Goal: Task Accomplishment & Management: Use online tool/utility

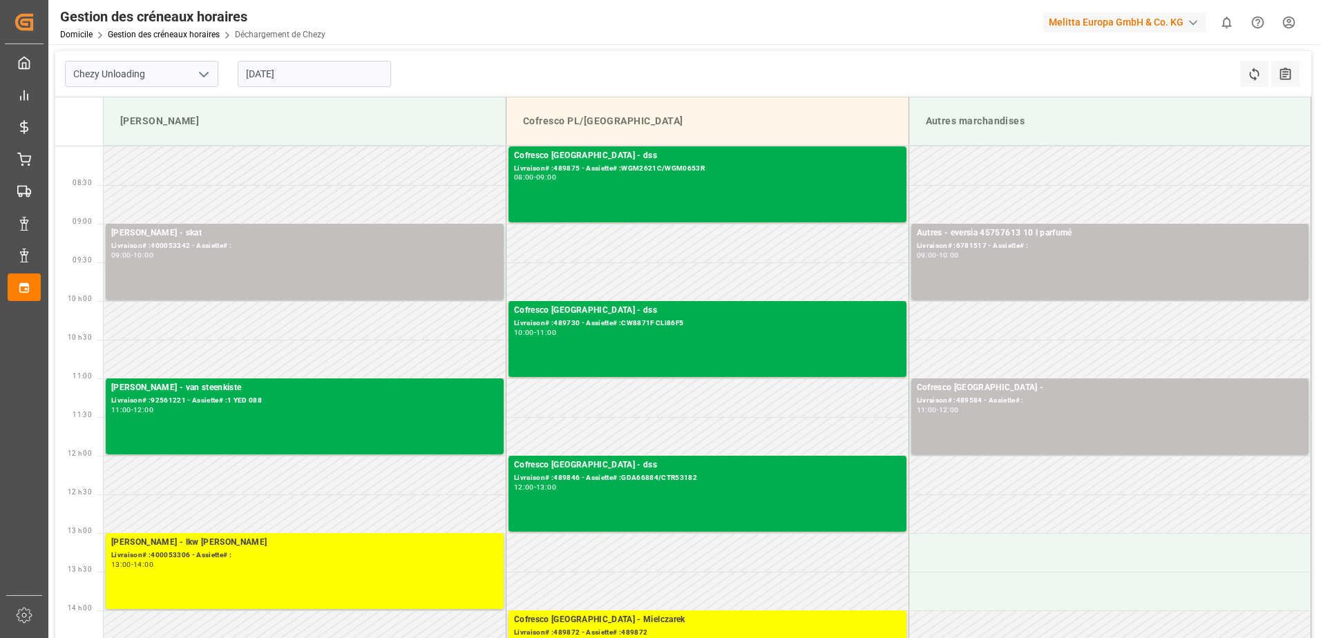
scroll to position [69, 0]
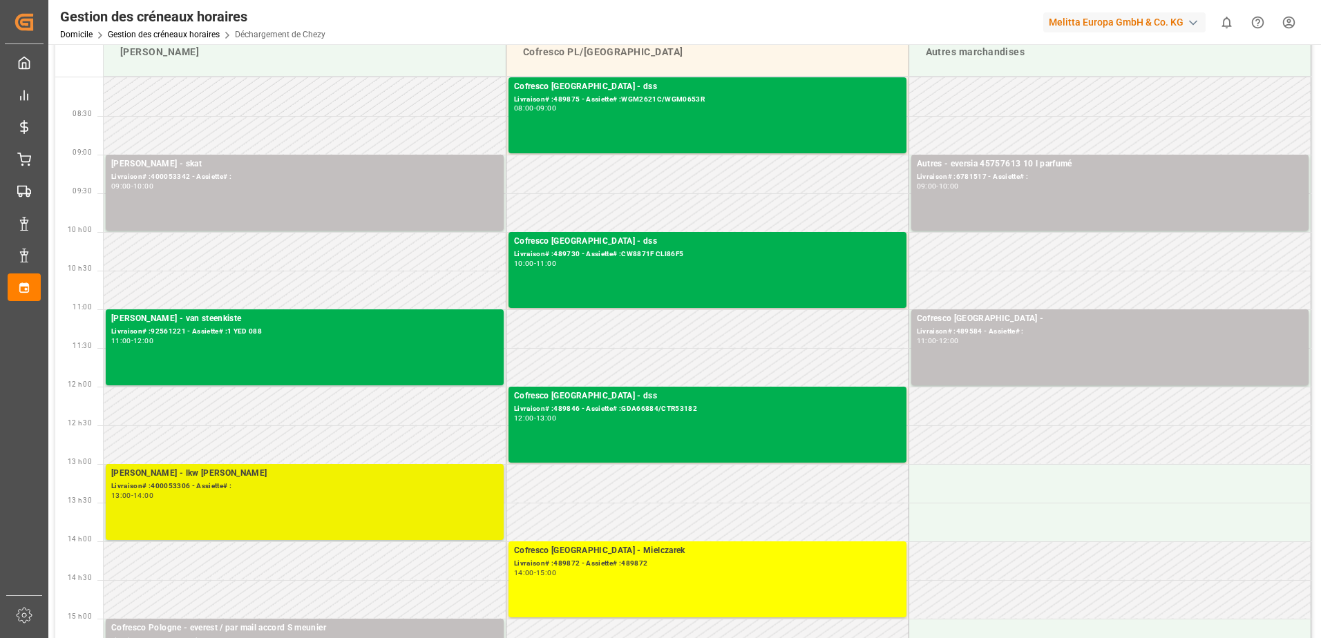
click at [367, 508] on div "[PERSON_NAME] - lkw [PERSON_NAME]# :400053306 - Assiette# : 13:00 - 14:00" at bounding box center [304, 502] width 387 height 70
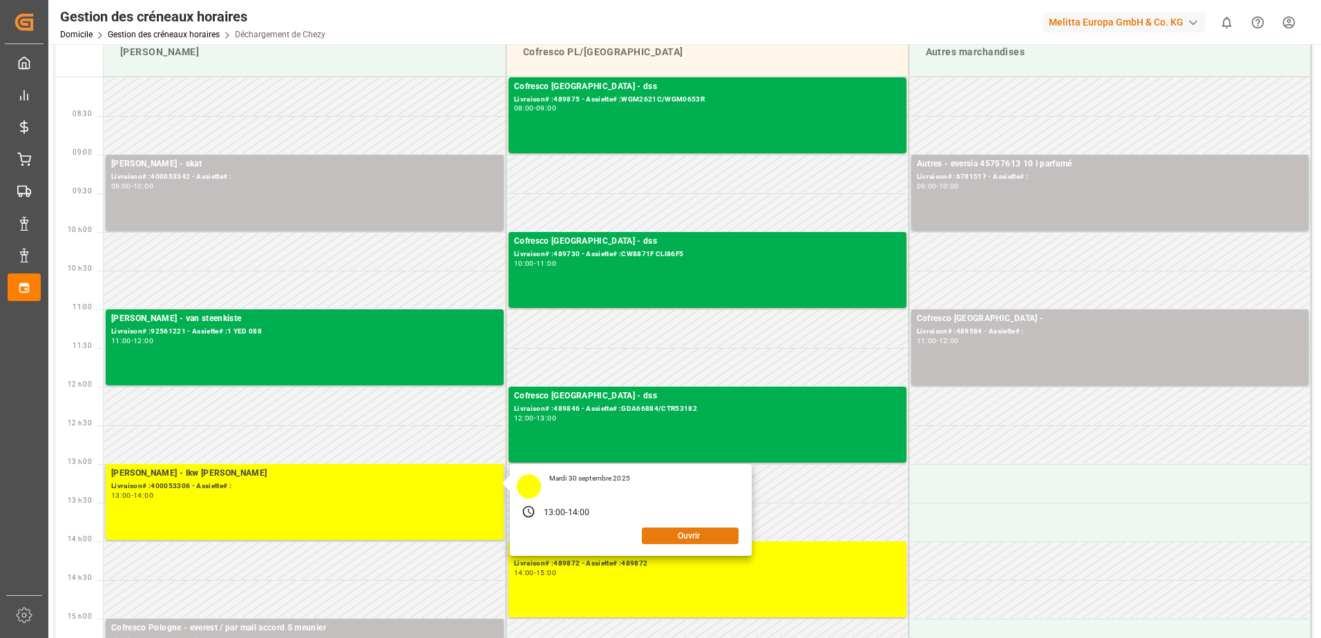
click at [696, 534] on button "Ouvrir" at bounding box center [690, 536] width 97 height 17
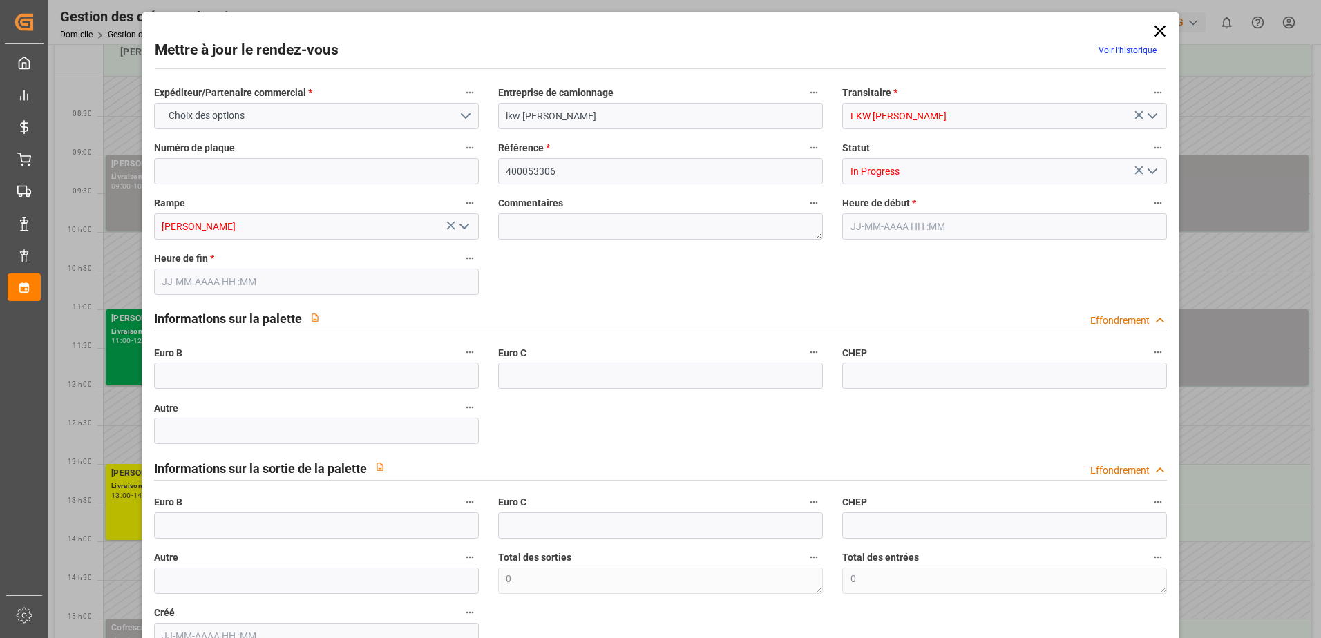
type input "[DATE] 13:00"
type input "[DATE] 14:00"
type input "[DATE] 13:41"
click at [1149, 172] on polyline "Ouvrir le menu" at bounding box center [1152, 171] width 8 height 4
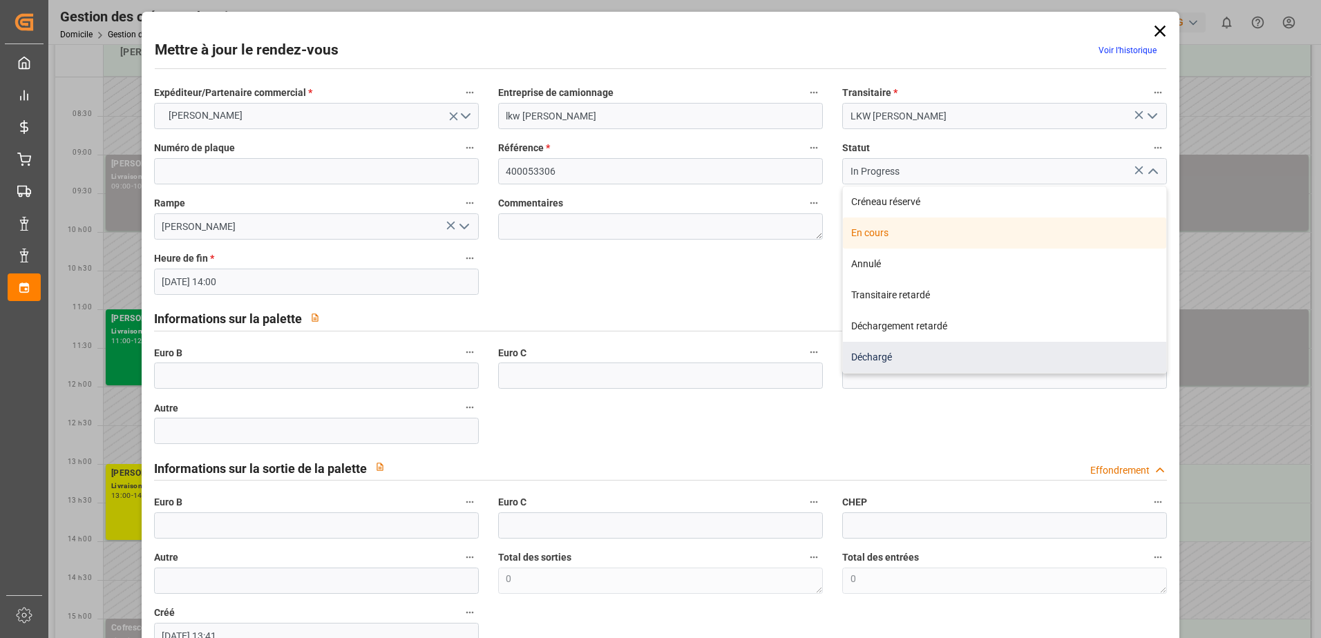
click at [869, 354] on div "Déchargé" at bounding box center [1004, 357] width 323 height 31
type input "Unloaded"
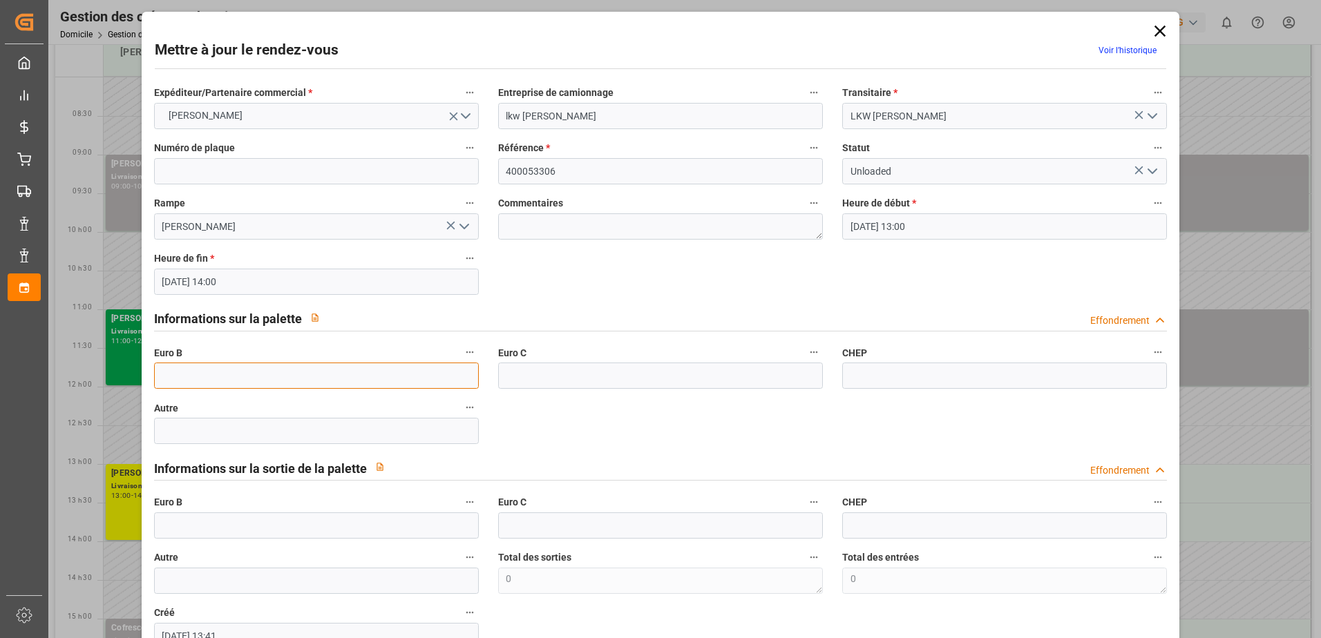
click at [297, 376] on input "text" at bounding box center [316, 376] width 325 height 26
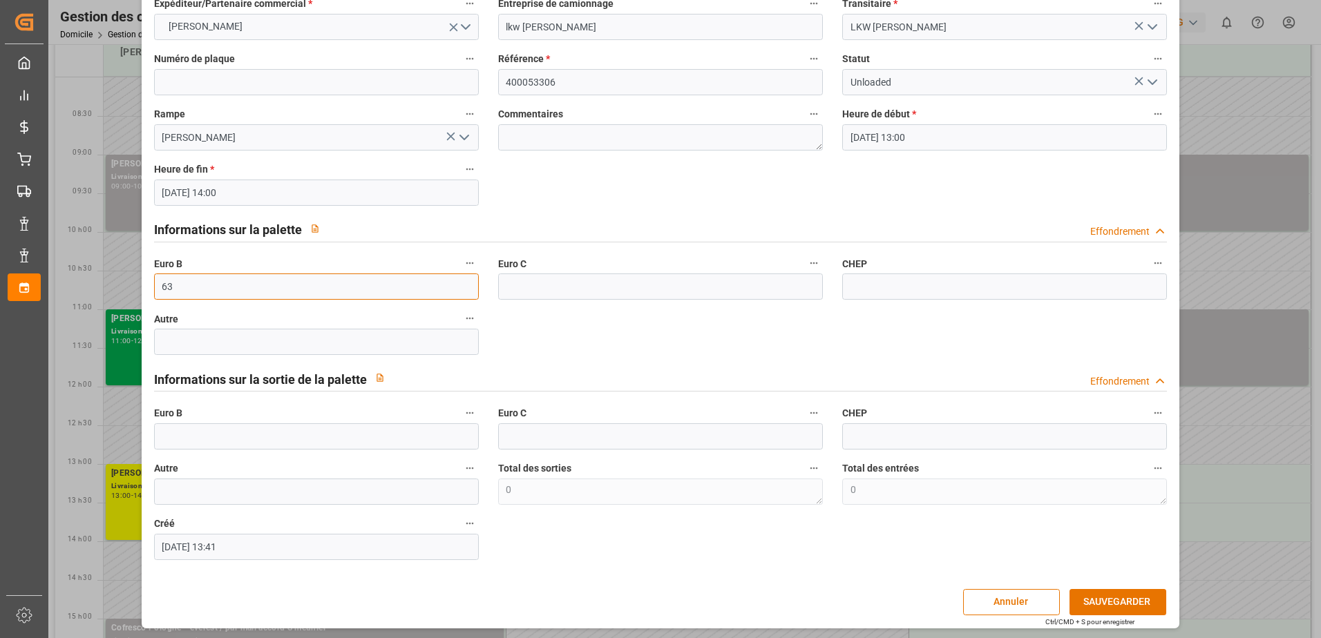
scroll to position [91, 0]
type input "63"
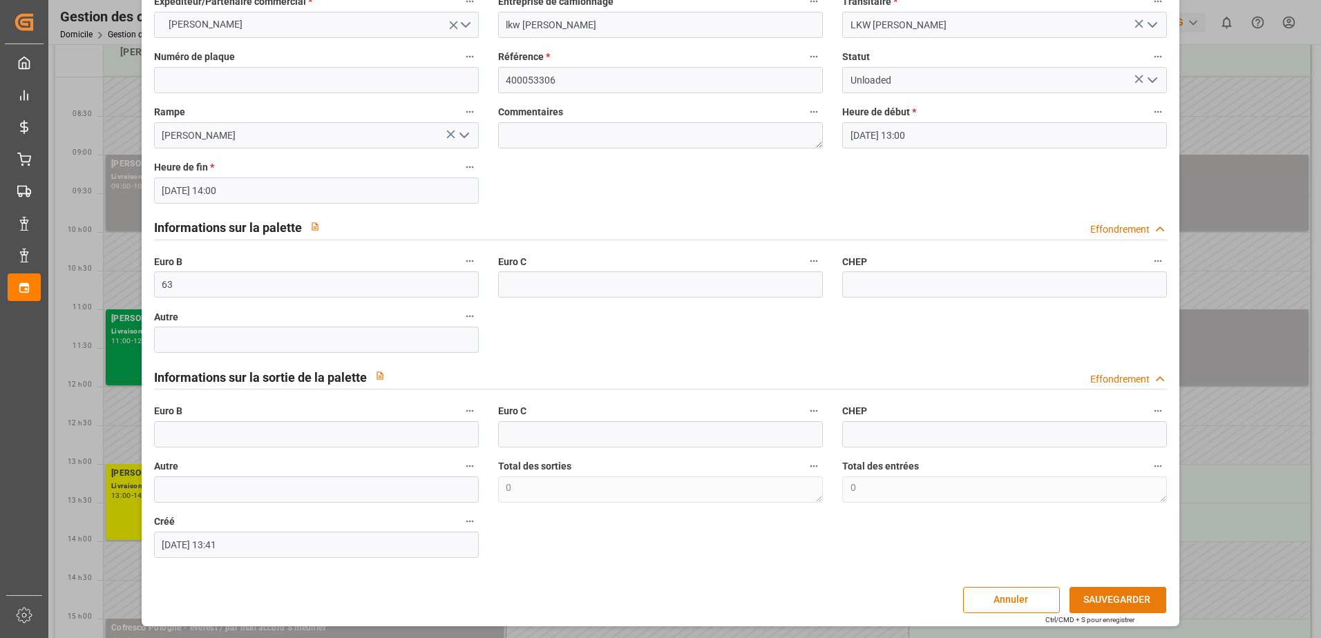
click at [1114, 598] on button "SAUVEGARDER" at bounding box center [1117, 600] width 97 height 26
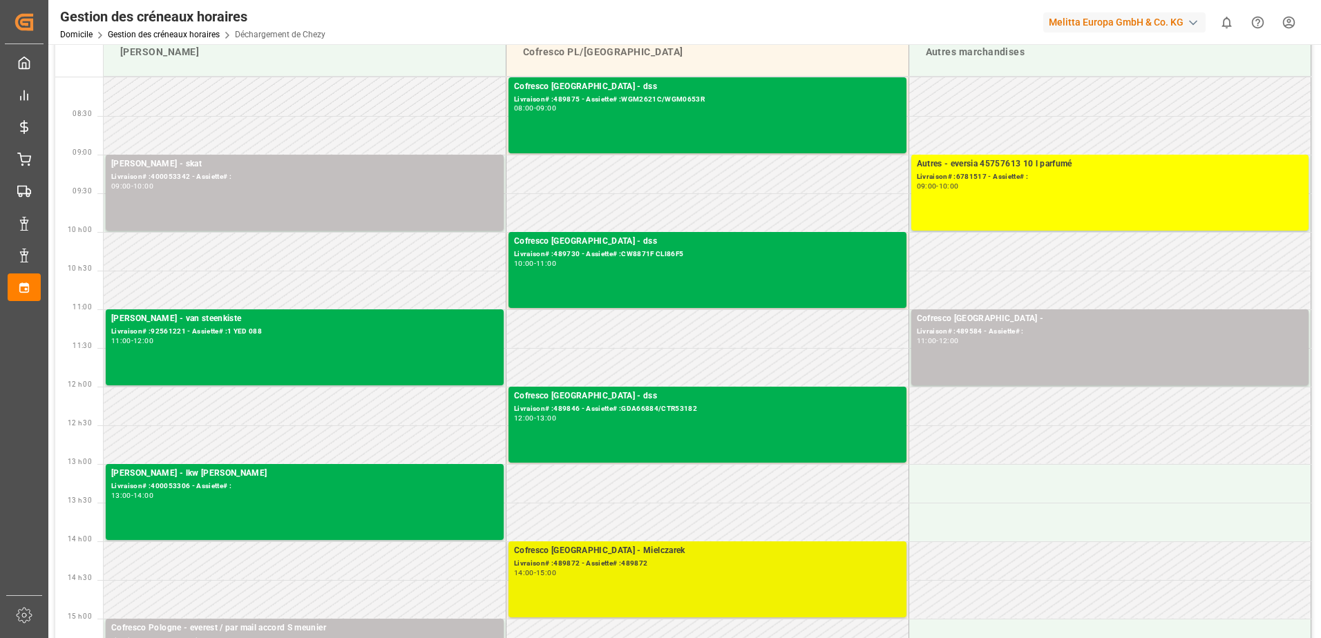
click at [574, 575] on div "14:00 - 15:00" at bounding box center [707, 574] width 387 height 8
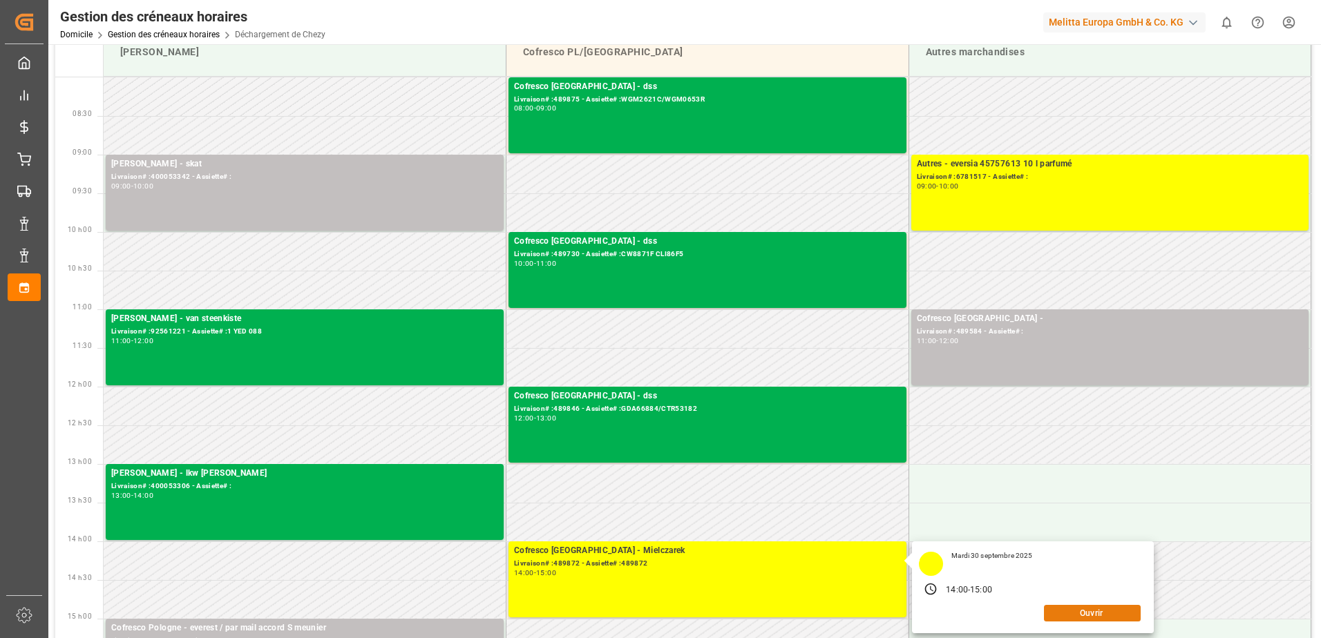
click at [1096, 614] on button "Ouvrir" at bounding box center [1092, 613] width 97 height 17
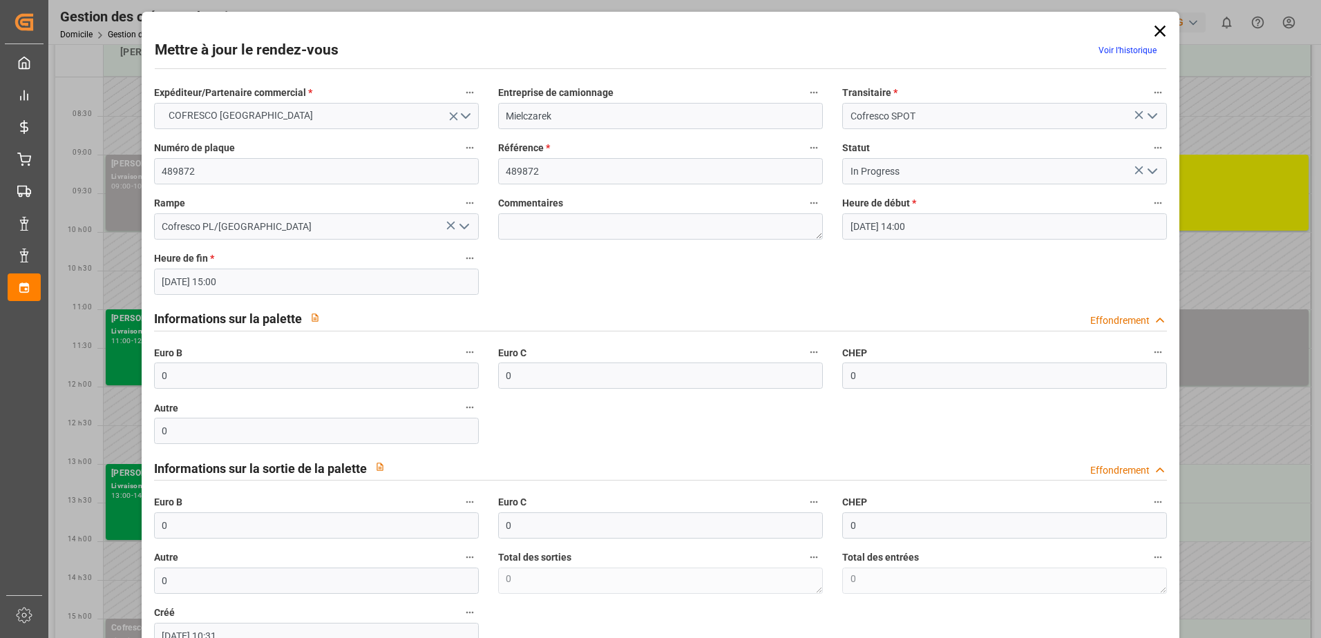
click at [1155, 171] on icon "Ouvrir le menu" at bounding box center [1152, 171] width 17 height 17
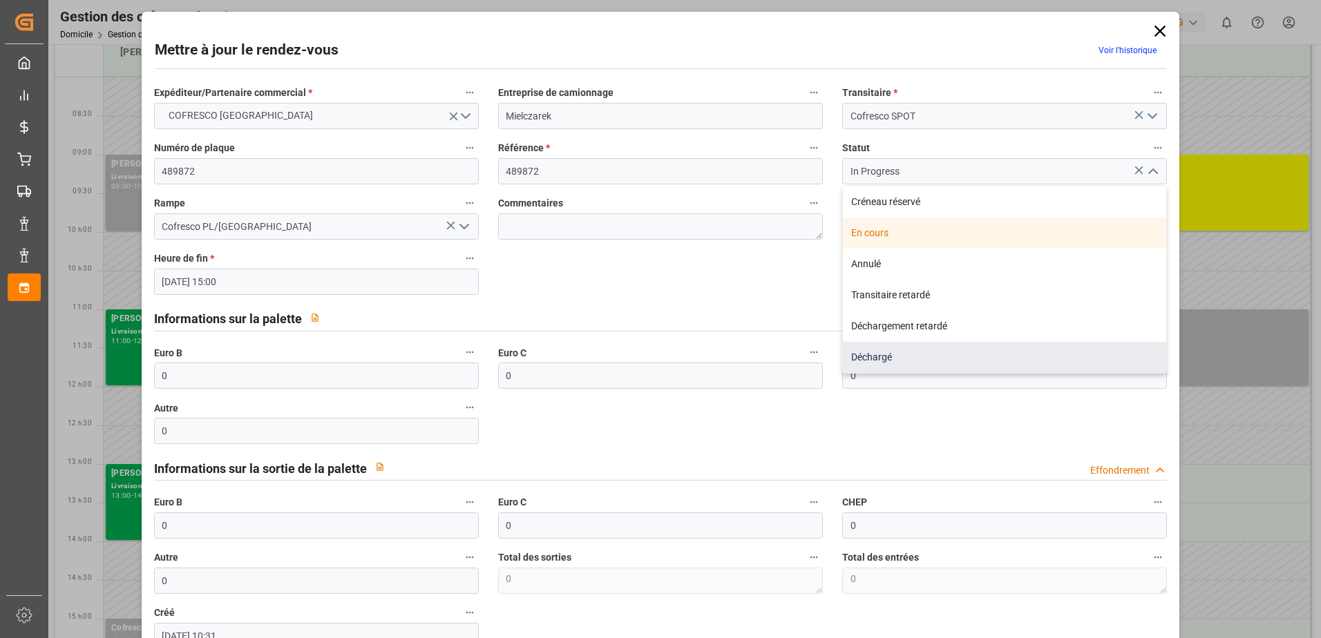
click at [889, 356] on div "Déchargé" at bounding box center [1004, 357] width 323 height 31
type input "Unloaded"
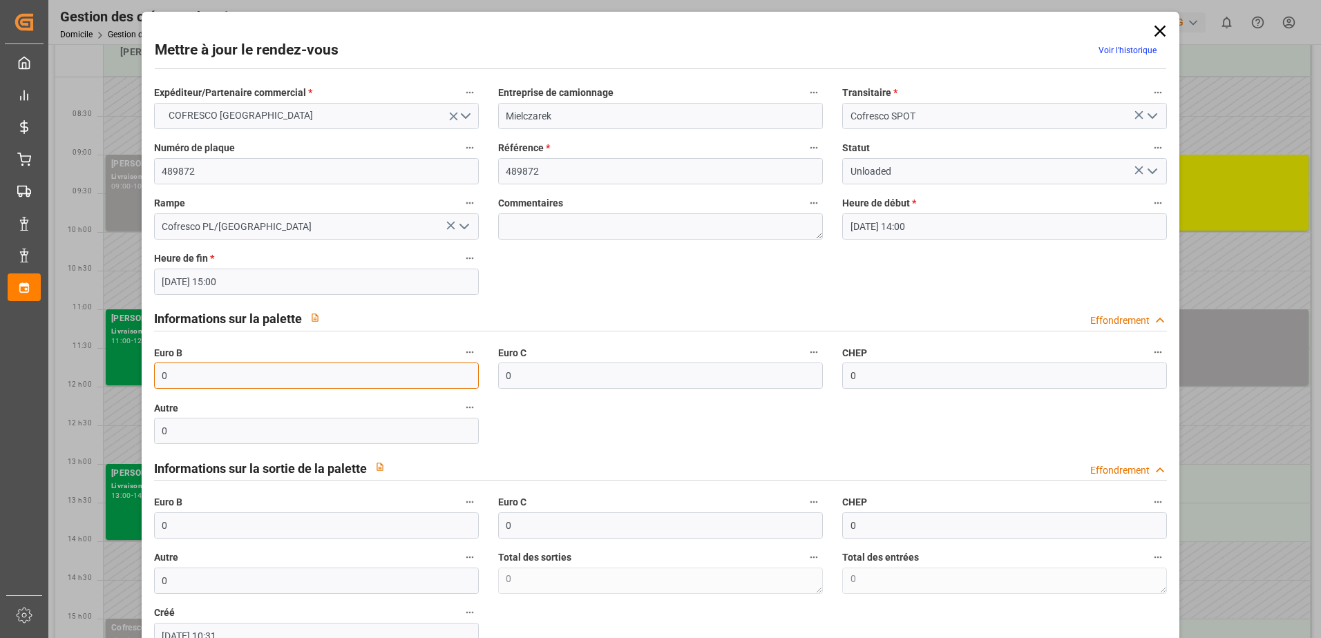
click at [198, 374] on input "0" at bounding box center [316, 376] width 325 height 26
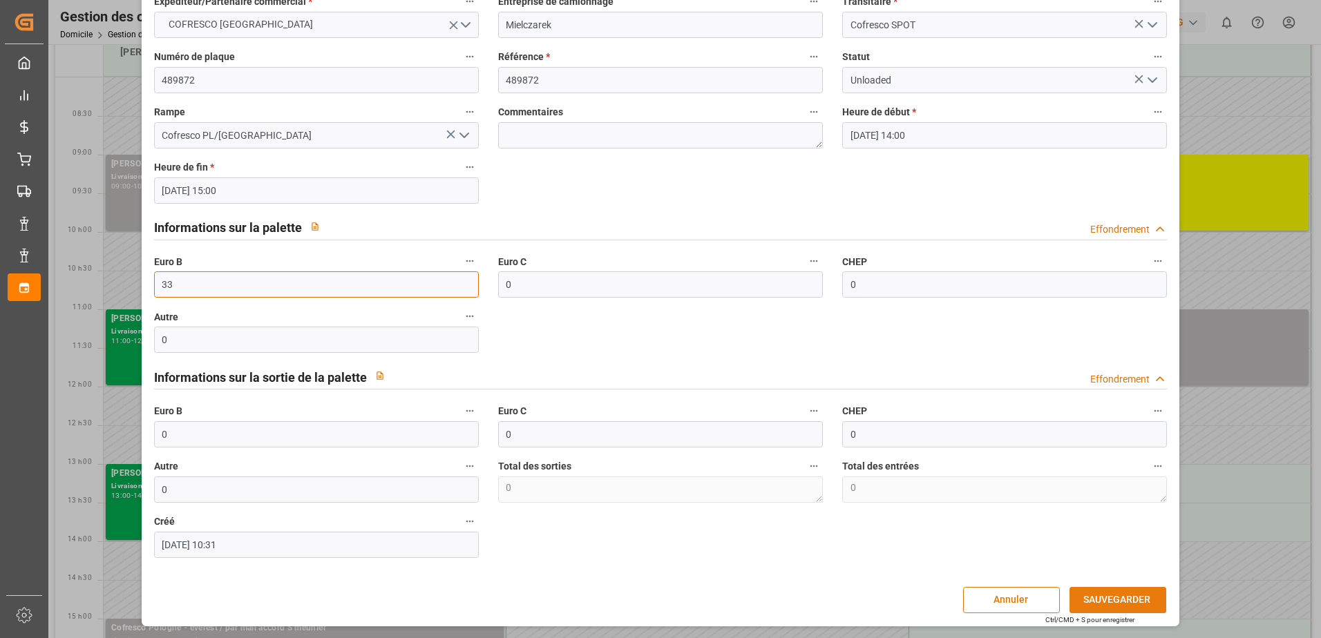
type input "33"
click at [1071, 595] on button "SAUVEGARDER" at bounding box center [1117, 600] width 97 height 26
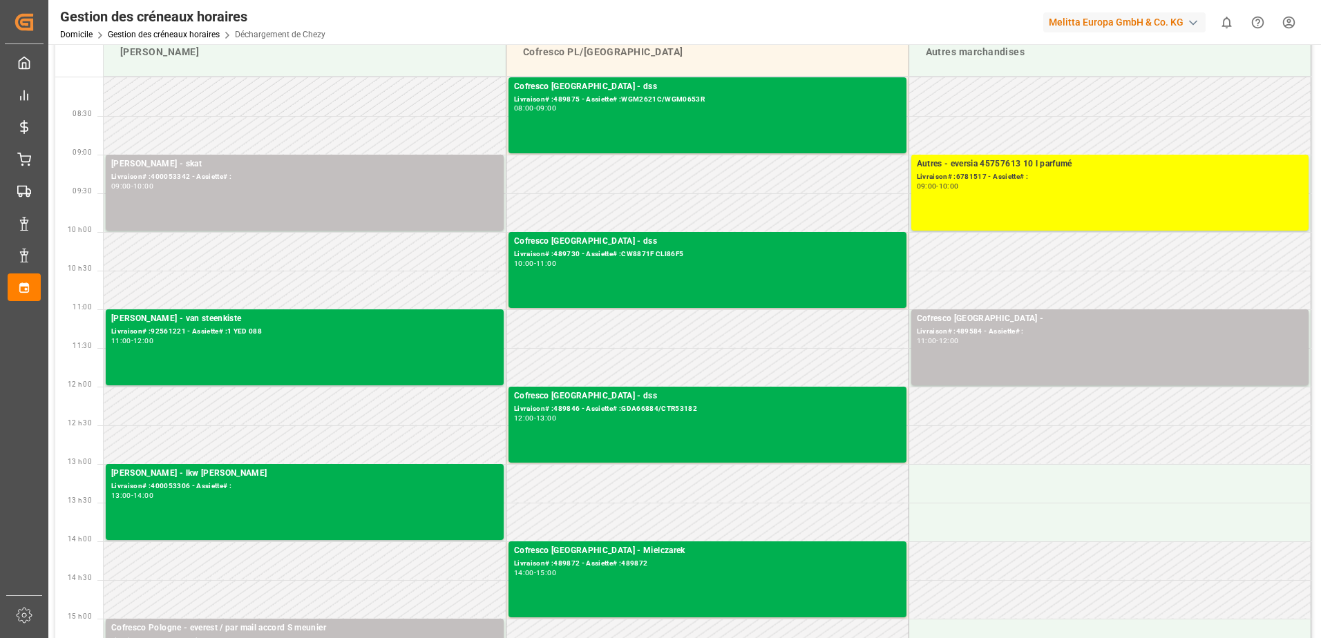
scroll to position [0, 0]
